Goal: Task Accomplishment & Management: Manage account settings

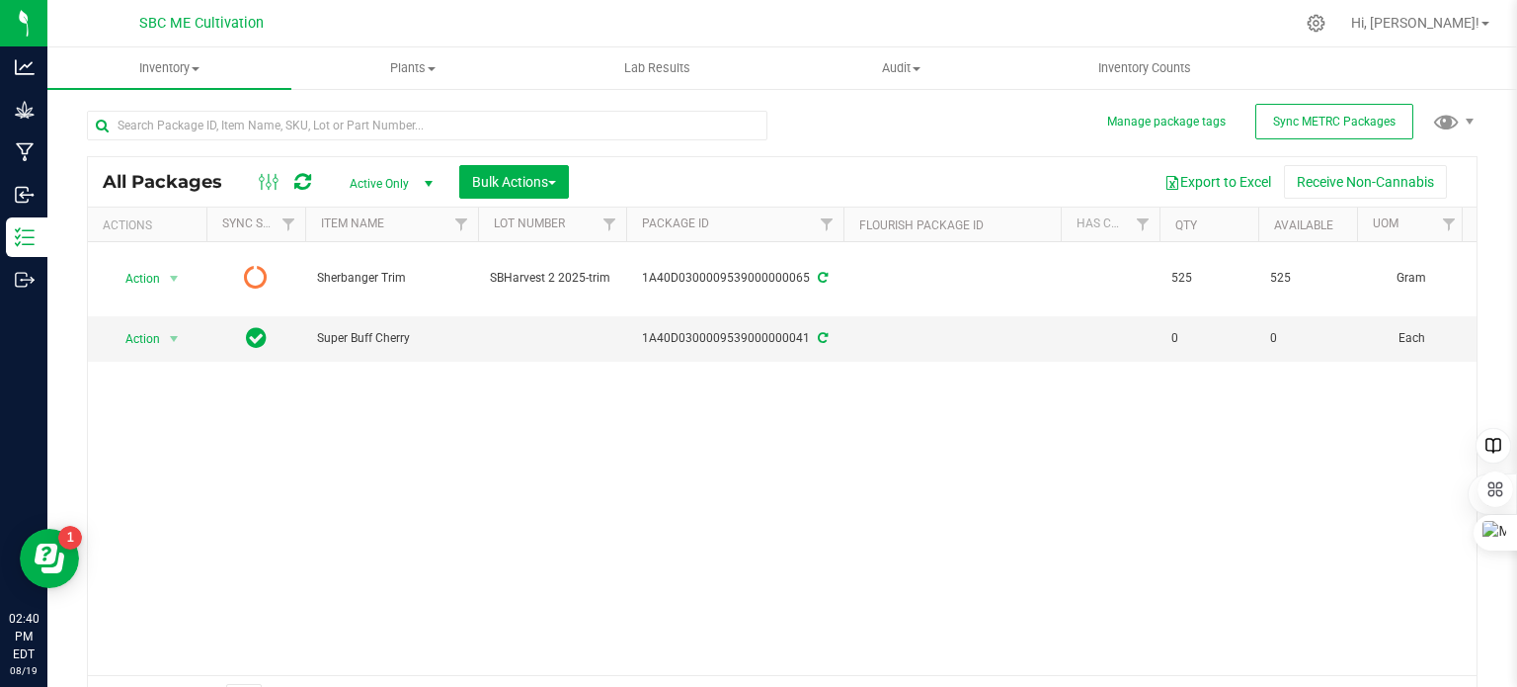
scroll to position [35, 0]
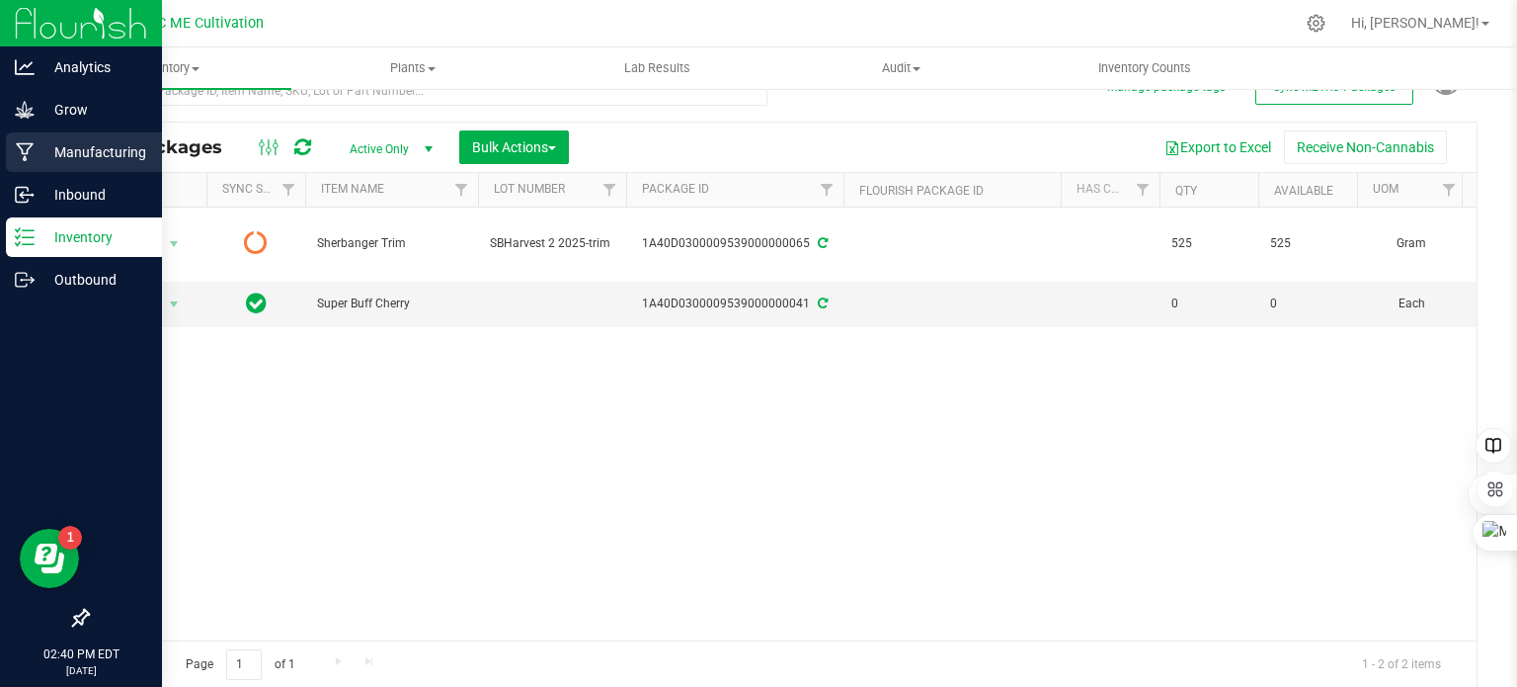
click at [19, 149] on icon at bounding box center [25, 152] width 19 height 20
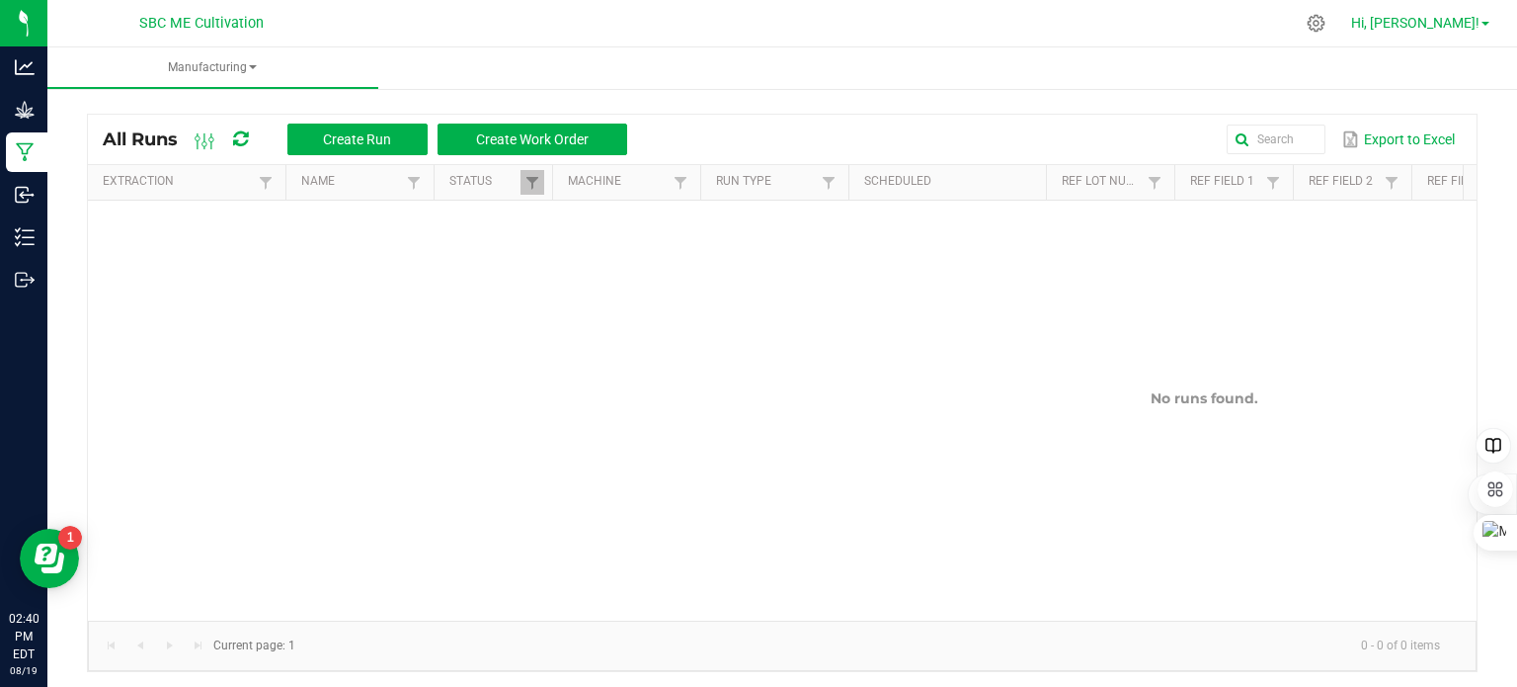
click at [1485, 26] on span at bounding box center [1486, 24] width 8 height 4
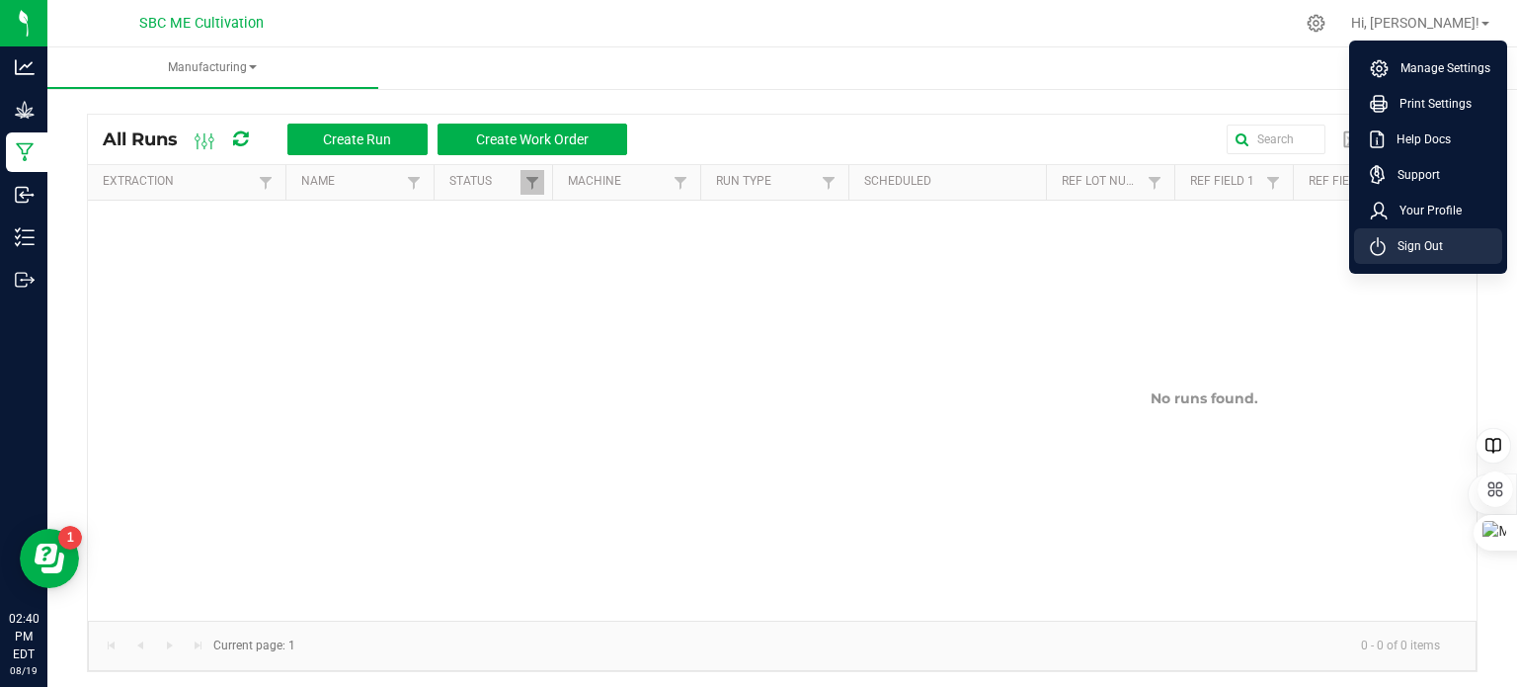
click at [1407, 236] on span "Sign Out" at bounding box center [1414, 246] width 57 height 20
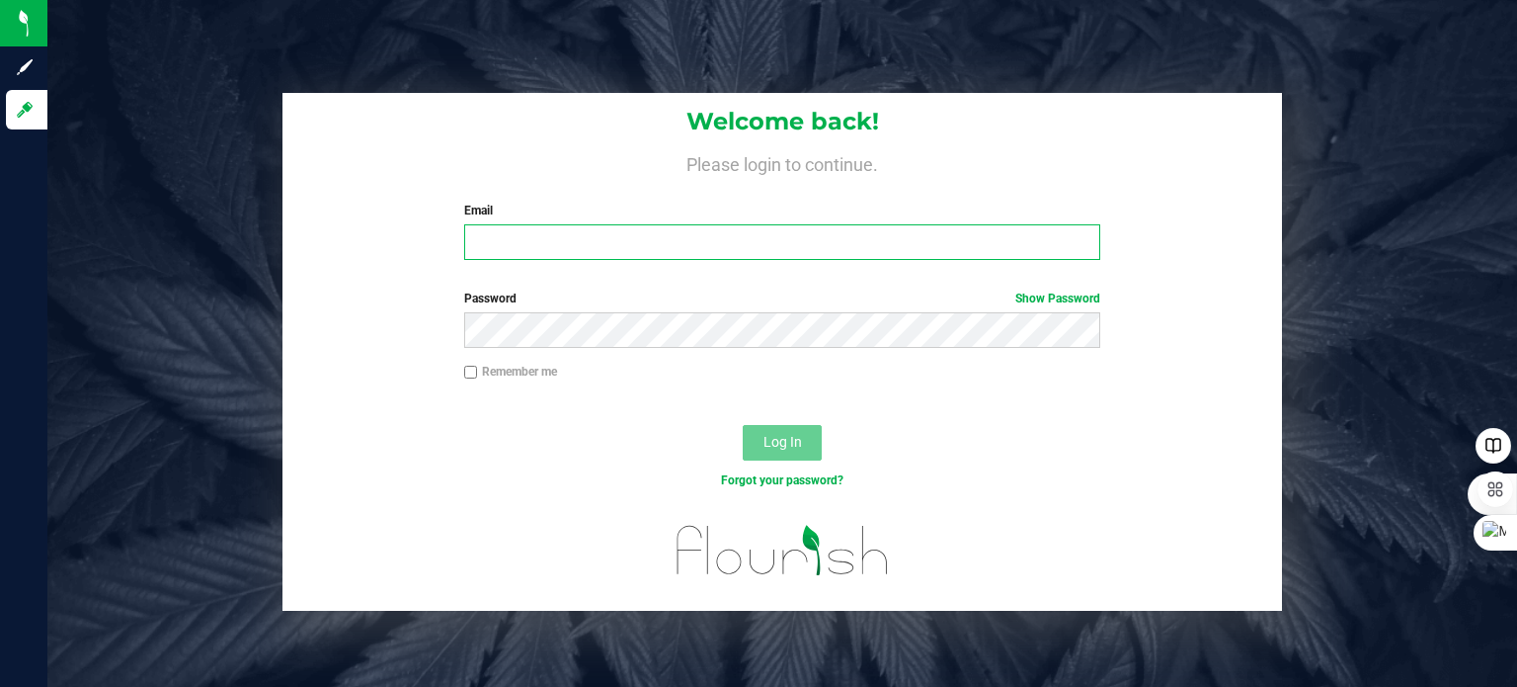
click at [588, 243] on input "Email" at bounding box center [782, 242] width 637 height 36
type input "[PERSON_NAME][EMAIL_ADDRESS][DOMAIN_NAME]"
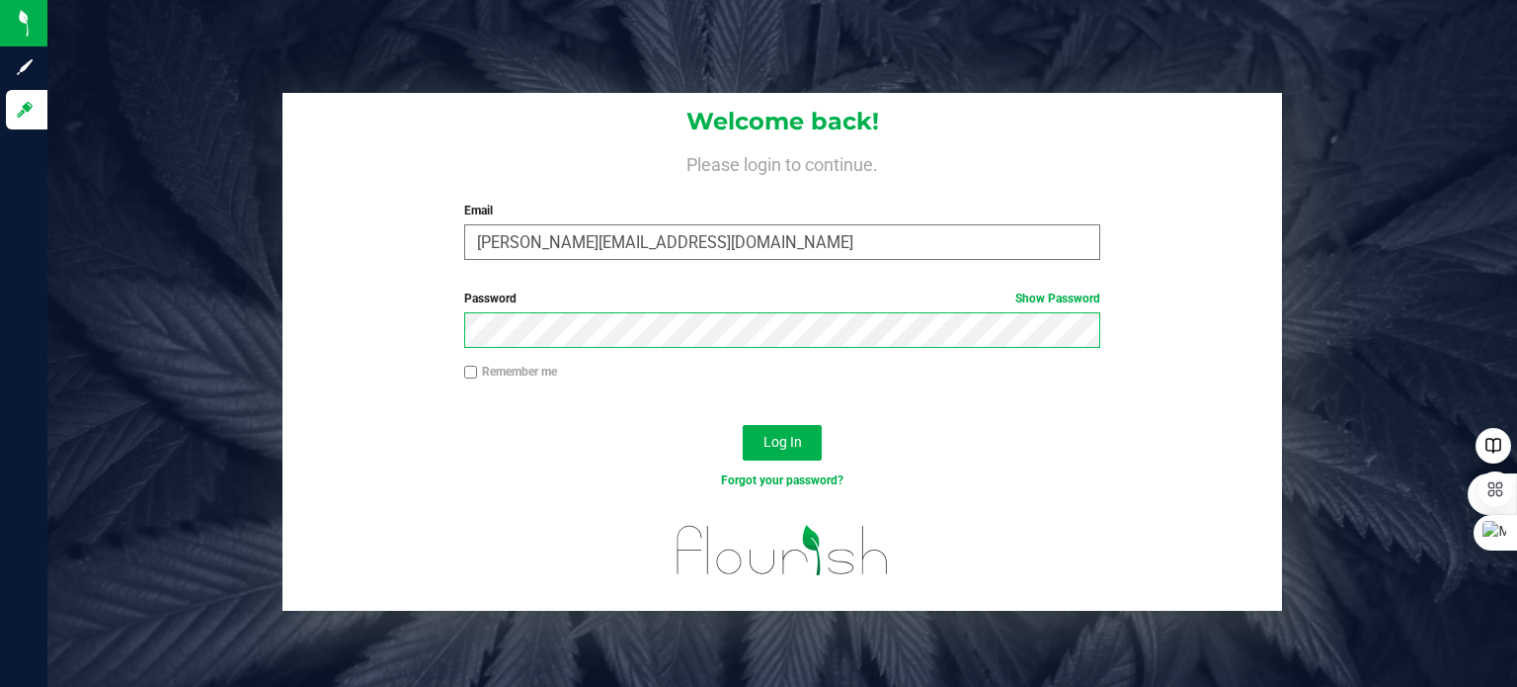
click at [743, 425] on button "Log In" at bounding box center [782, 443] width 79 height 36
